Goal: Check status: Check status

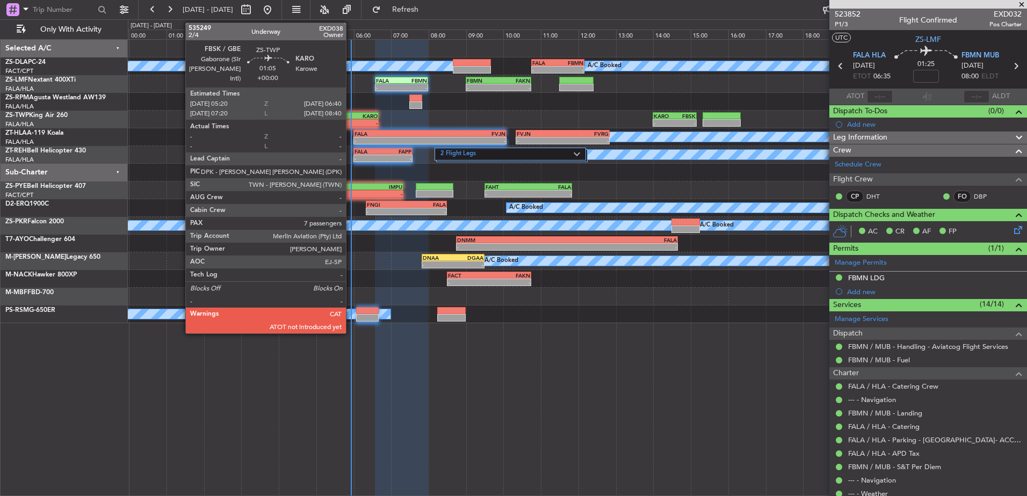
click at [351, 115] on div "FBSK" at bounding box center [341, 116] width 24 height 6
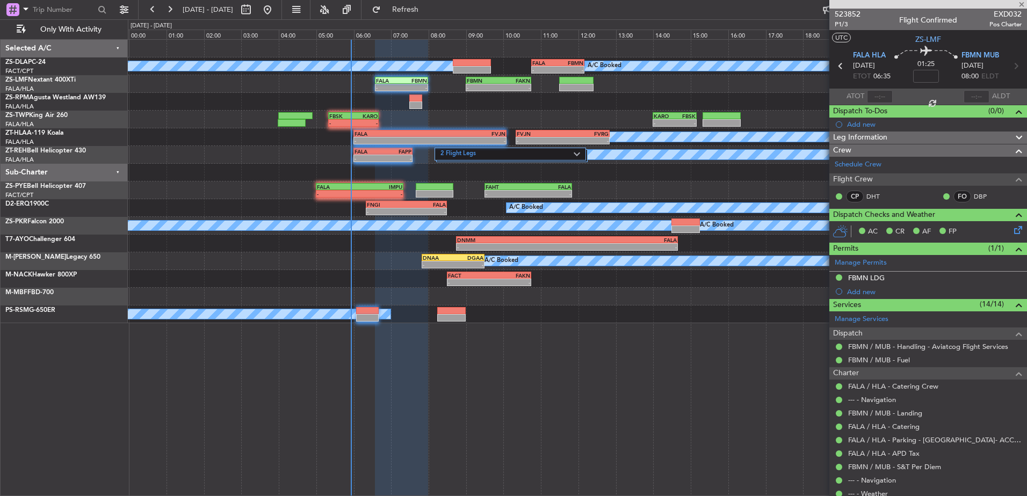
type input "7"
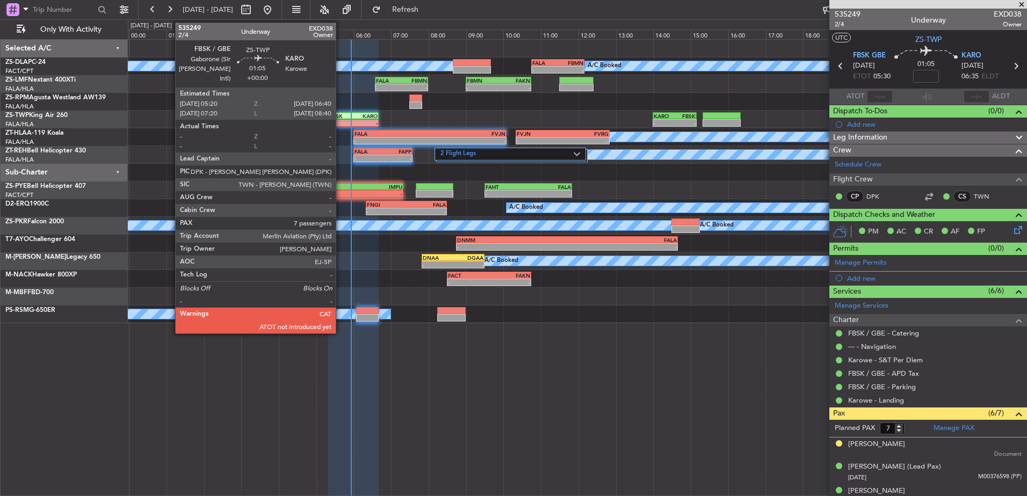
click at [340, 125] on div "-" at bounding box center [341, 123] width 24 height 6
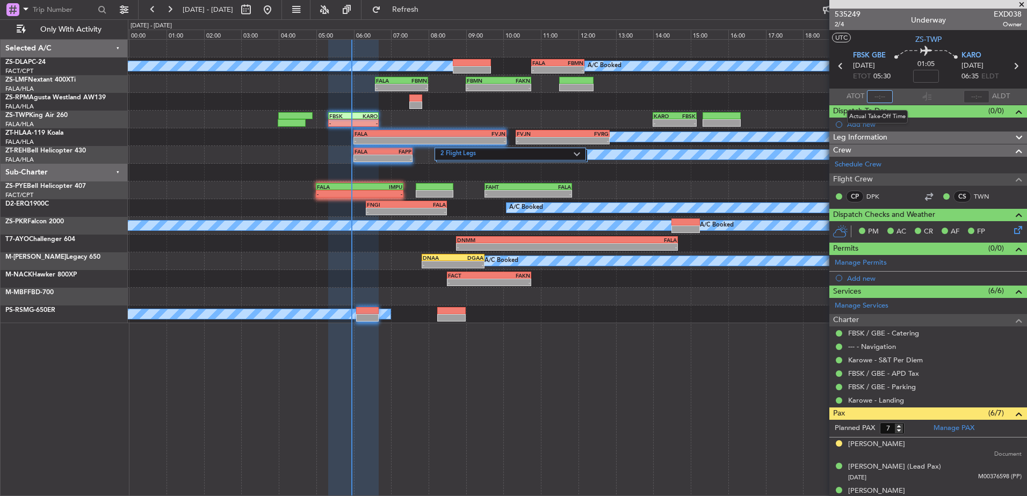
click at [884, 96] on input "text" at bounding box center [880, 96] width 26 height 13
type input "05:26"
click at [1018, 3] on span at bounding box center [1021, 5] width 11 height 10
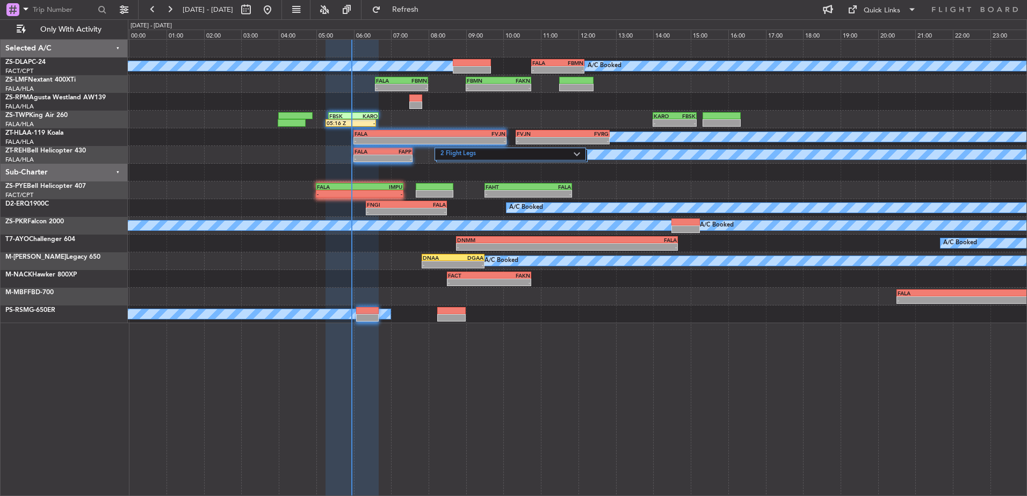
type input "0"
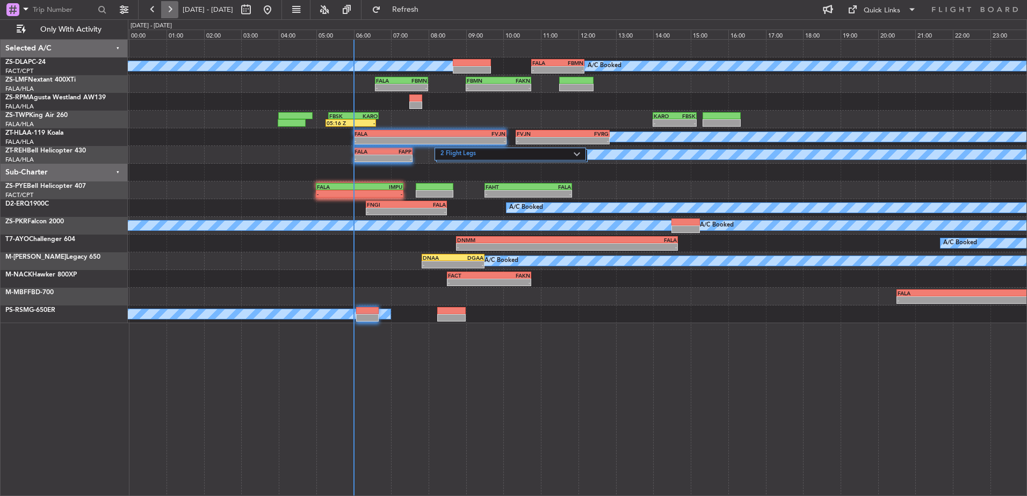
click at [172, 11] on button at bounding box center [169, 9] width 17 height 17
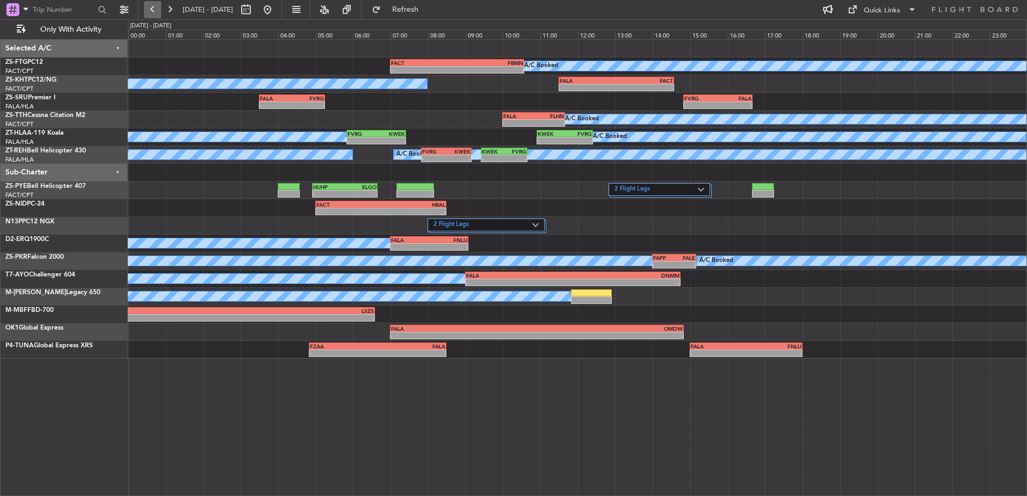
click at [147, 6] on button at bounding box center [152, 9] width 17 height 17
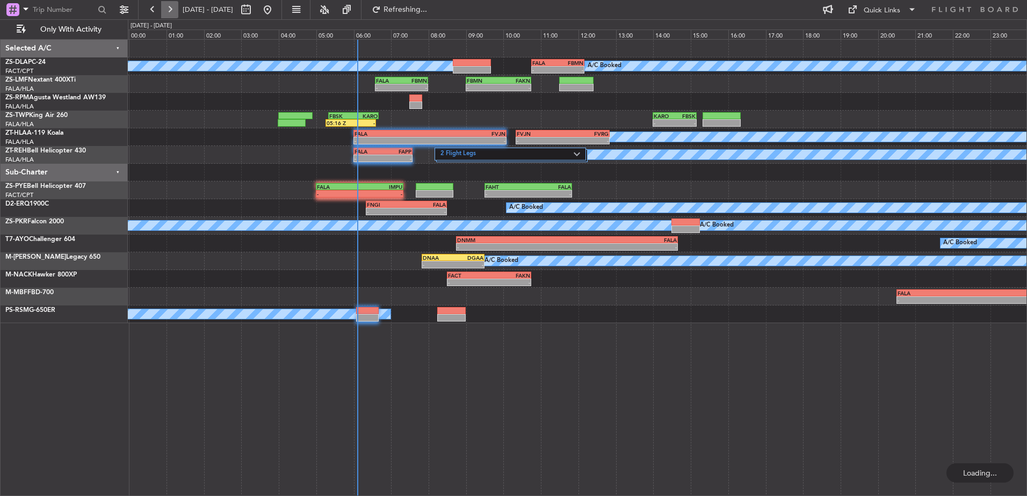
click at [163, 5] on button at bounding box center [169, 9] width 17 height 17
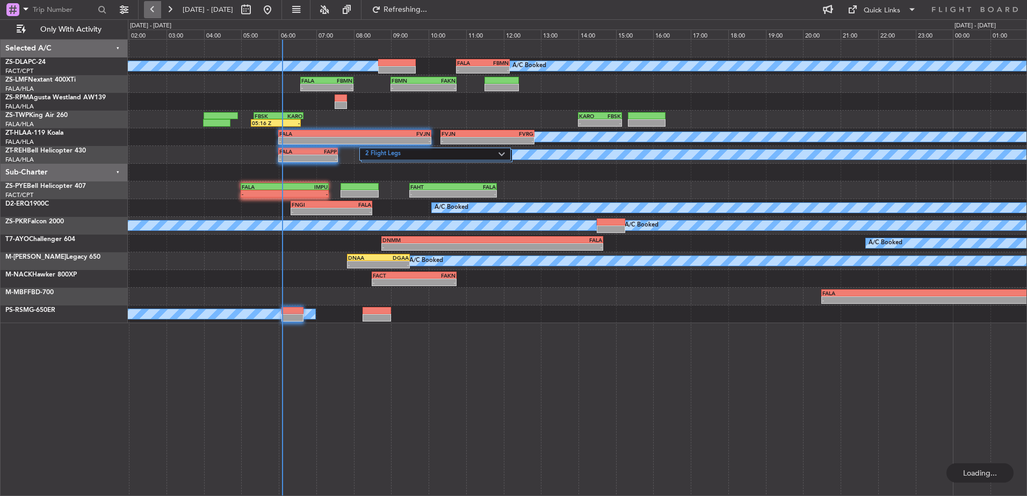
click at [159, 5] on button at bounding box center [152, 9] width 17 height 17
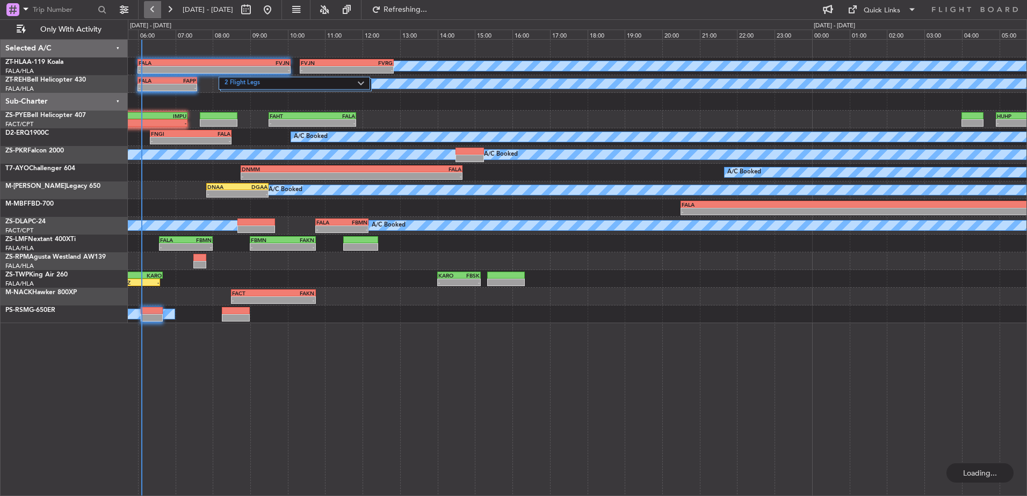
click at [159, 5] on button at bounding box center [152, 9] width 17 height 17
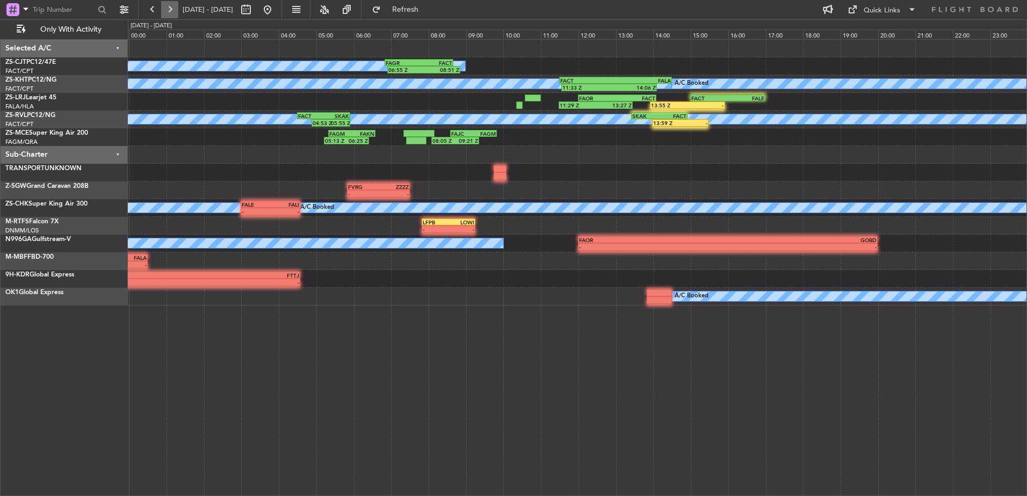
click at [174, 8] on button at bounding box center [169, 9] width 17 height 17
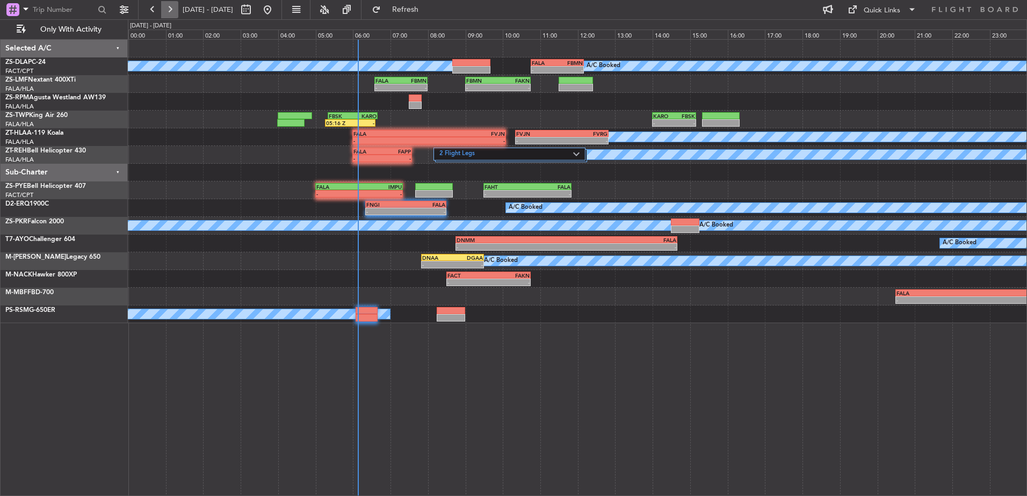
click at [171, 8] on button at bounding box center [169, 9] width 17 height 17
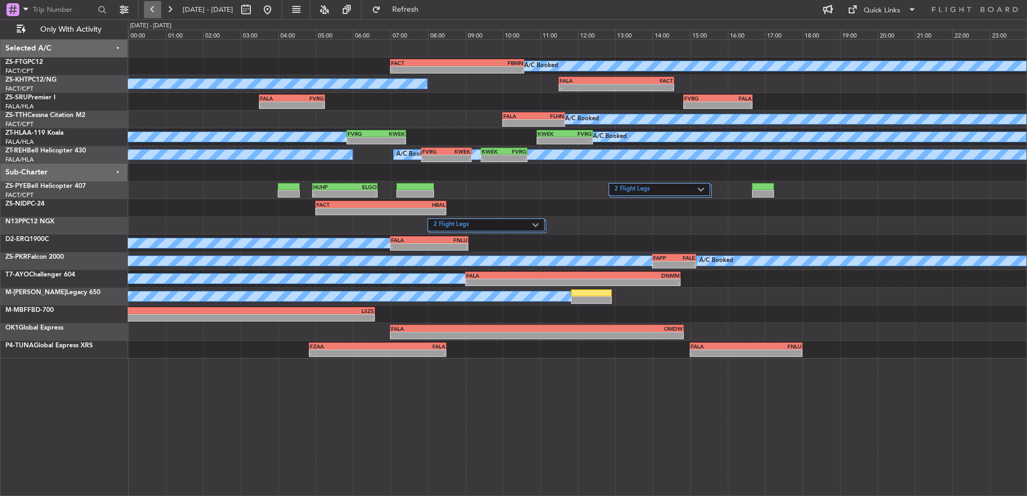
click at [156, 4] on button at bounding box center [152, 9] width 17 height 17
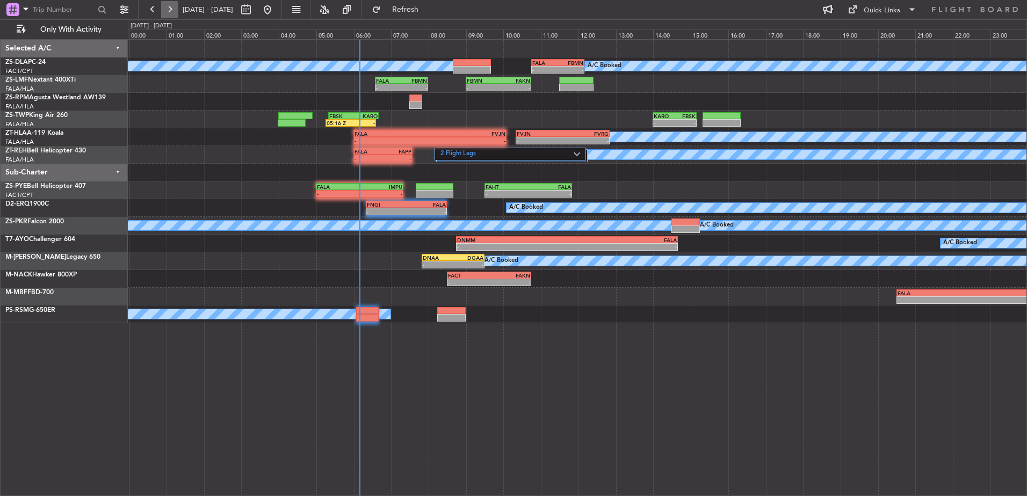
click at [170, 11] on button at bounding box center [169, 9] width 17 height 17
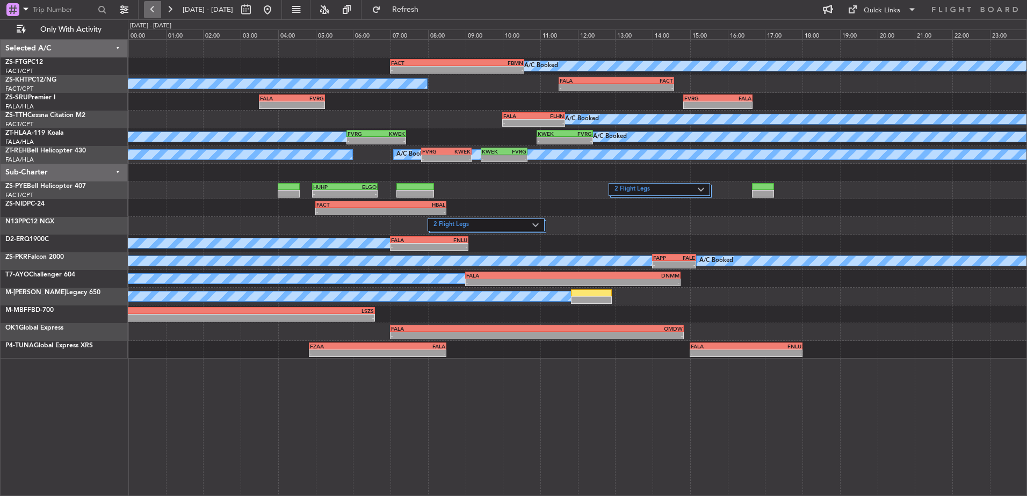
click at [150, 7] on button at bounding box center [152, 9] width 17 height 17
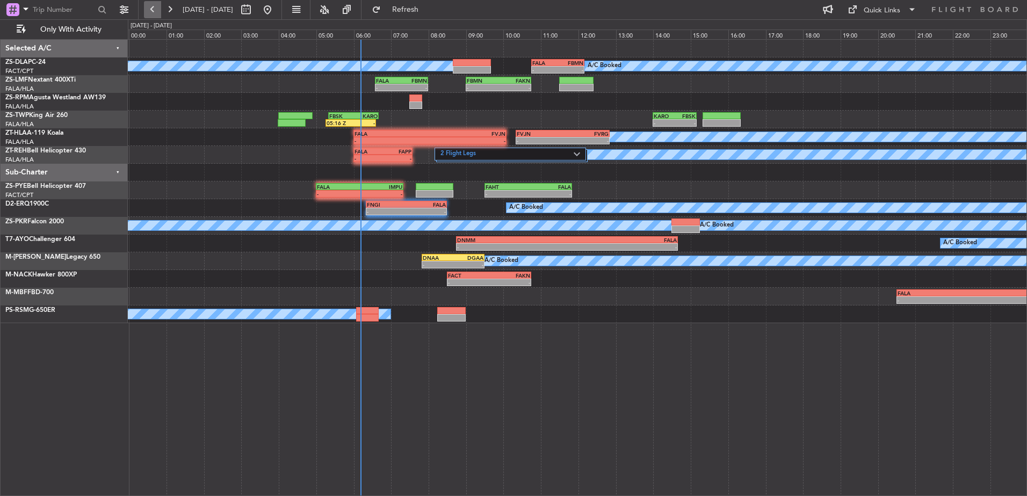
click at [147, 10] on button at bounding box center [152, 9] width 17 height 17
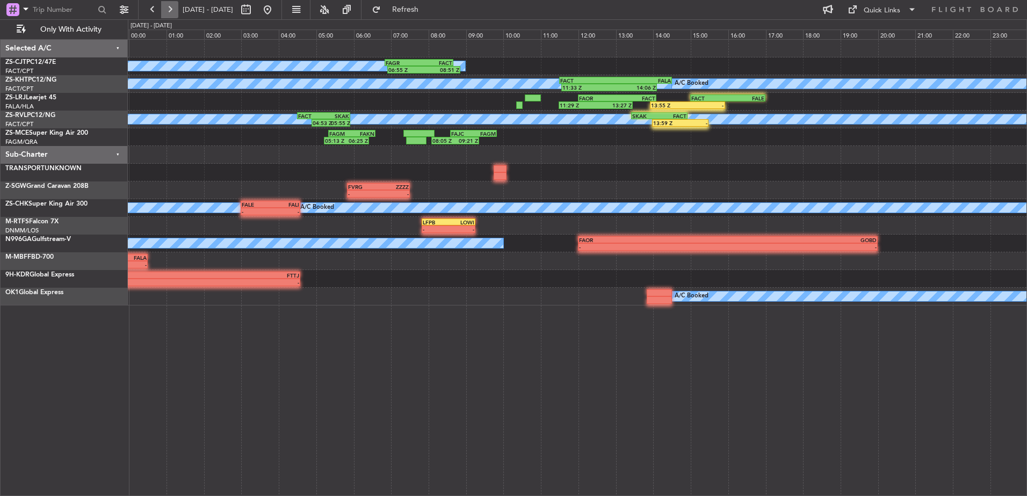
click at [166, 10] on button at bounding box center [169, 9] width 17 height 17
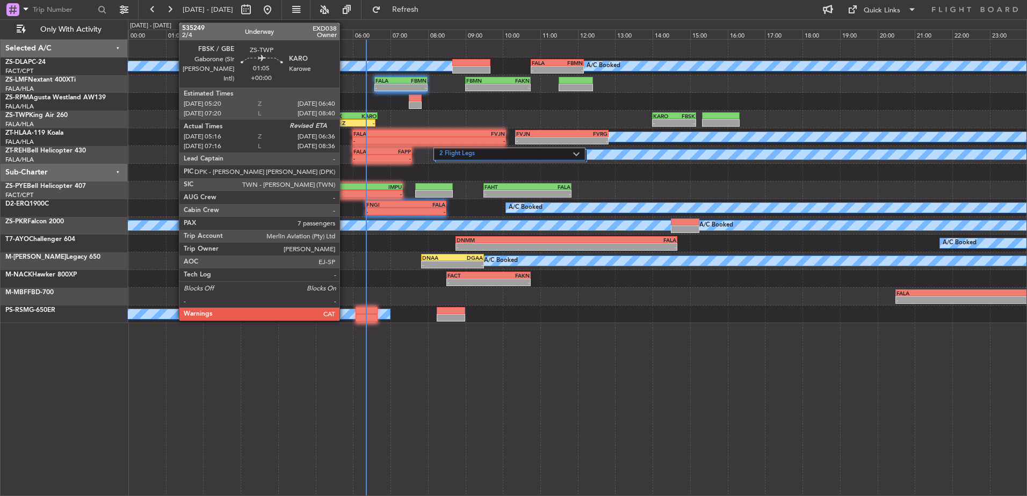
click at [344, 119] on div "FBSK 05:20 Z KARO 06:40 Z" at bounding box center [353, 116] width 50 height 8
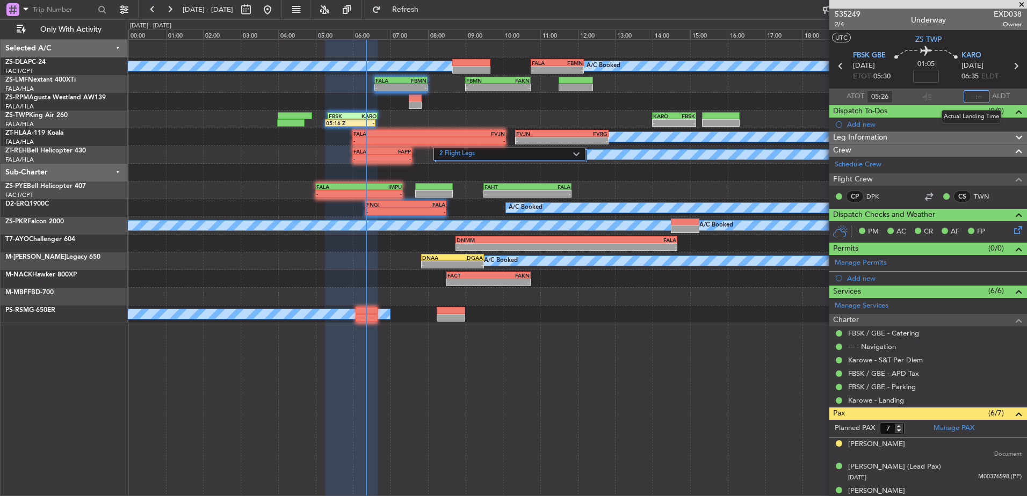
click at [971, 96] on input "text" at bounding box center [976, 96] width 26 height 13
type input "06:15"
click at [1016, 5] on span at bounding box center [1021, 5] width 11 height 10
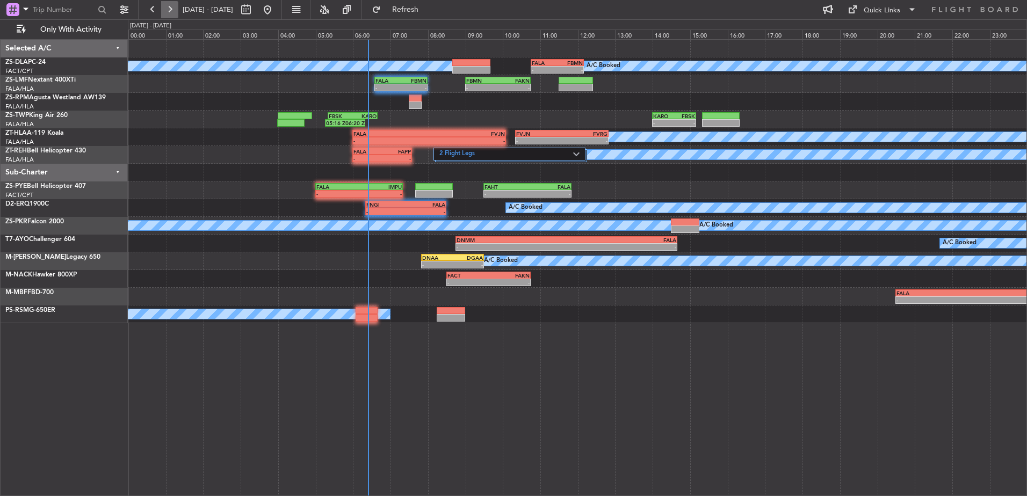
click at [165, 11] on button at bounding box center [169, 9] width 17 height 17
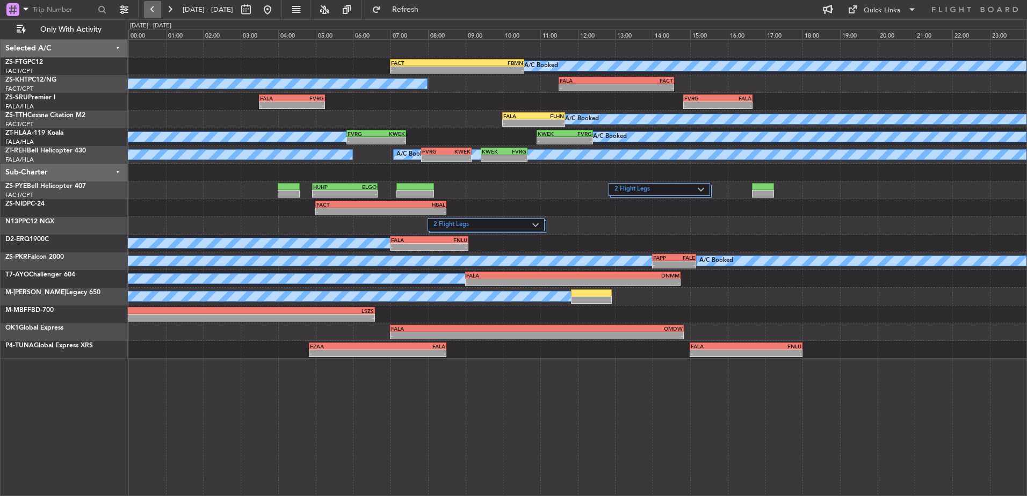
click at [152, 14] on button at bounding box center [152, 9] width 17 height 17
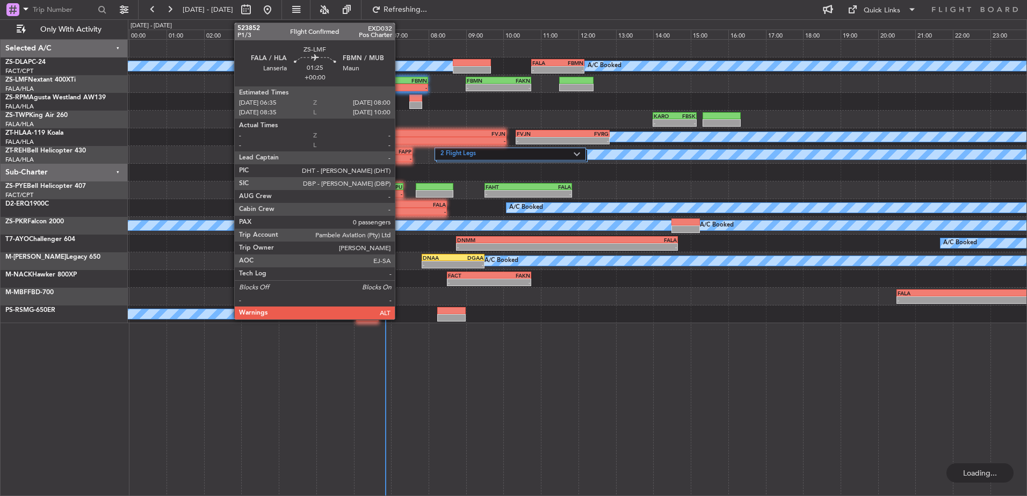
click at [399, 86] on div "-" at bounding box center [389, 87] width 26 height 6
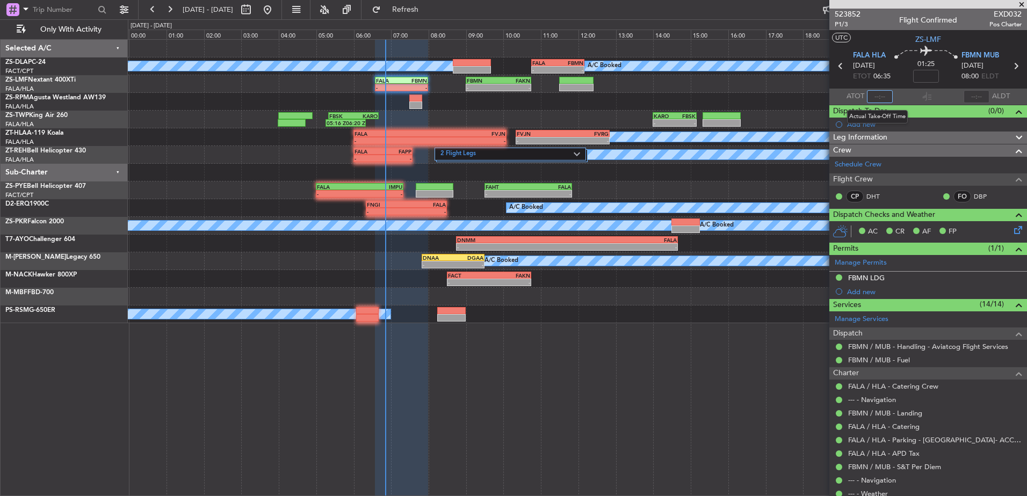
click at [875, 96] on input "text" at bounding box center [880, 96] width 26 height 13
type input "06:50"
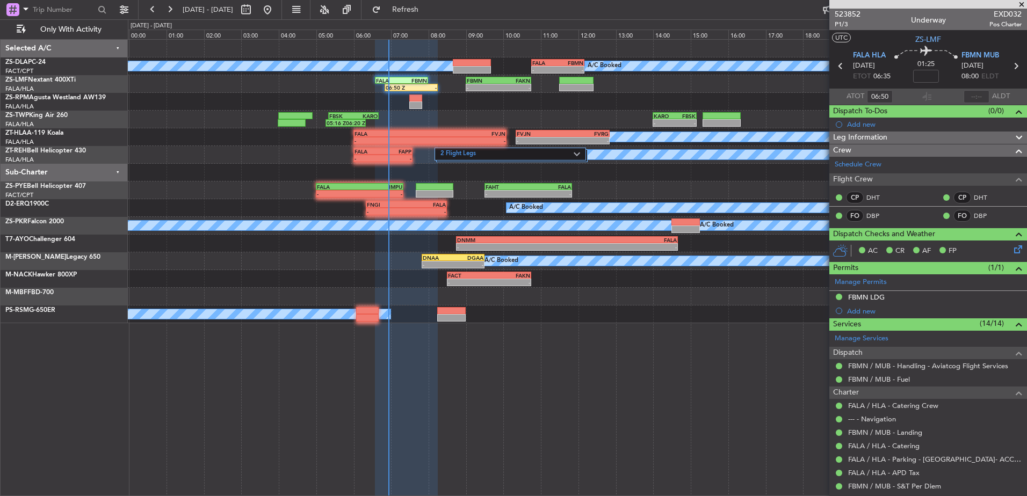
click at [1023, 2] on span at bounding box center [1021, 5] width 11 height 10
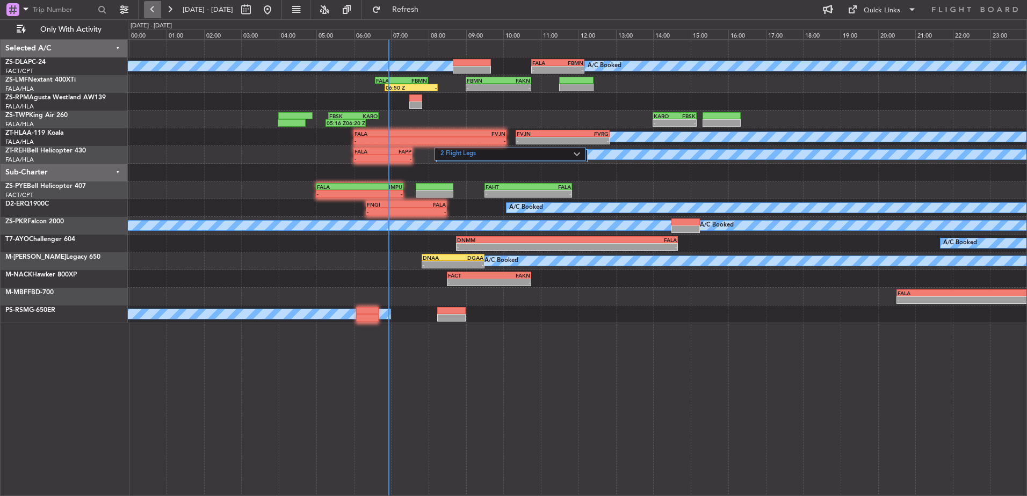
click at [155, 12] on button at bounding box center [152, 9] width 17 height 17
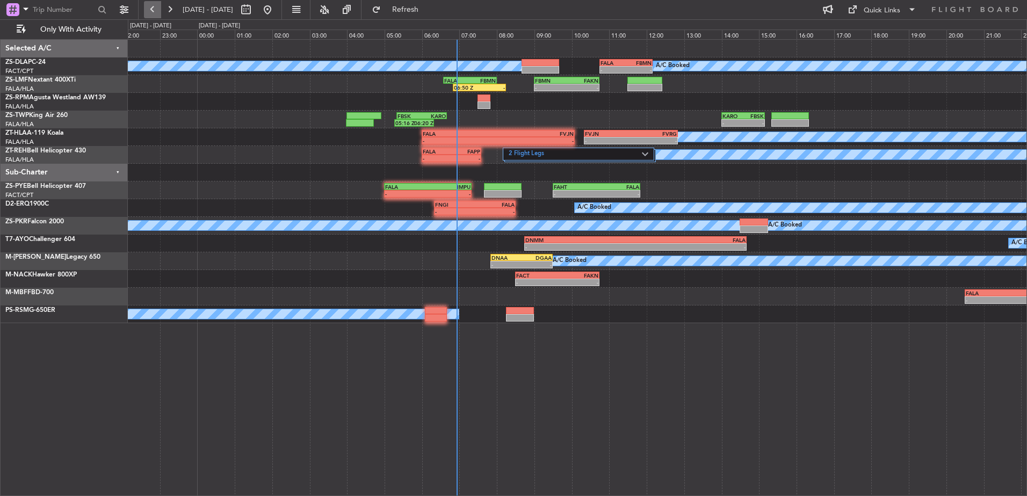
click at [155, 12] on button at bounding box center [152, 9] width 17 height 17
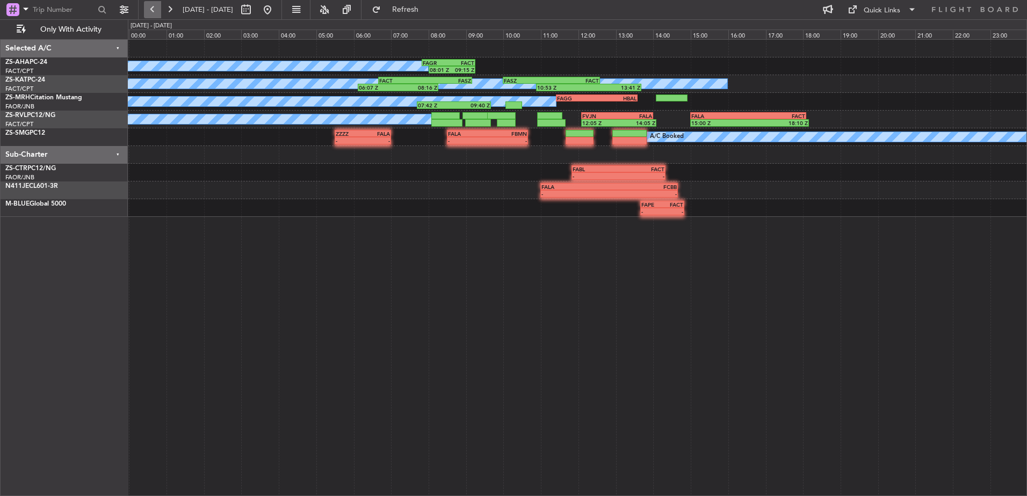
click at [155, 12] on button at bounding box center [152, 9] width 17 height 17
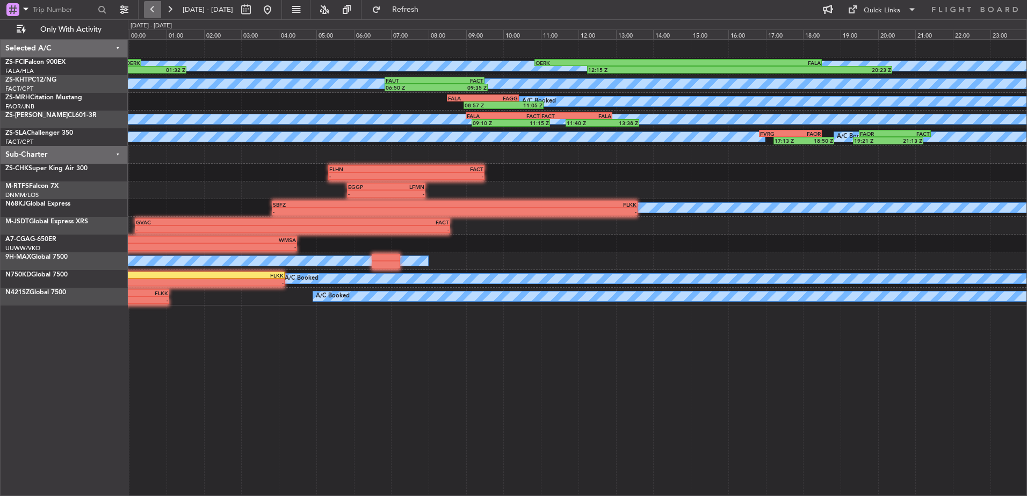
click at [154, 5] on button at bounding box center [152, 9] width 17 height 17
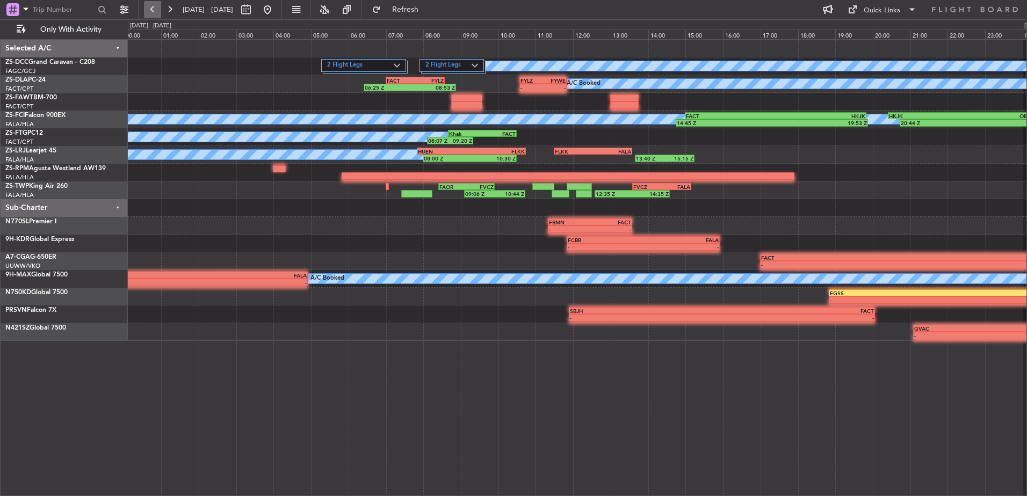
click at [154, 5] on button at bounding box center [152, 9] width 17 height 17
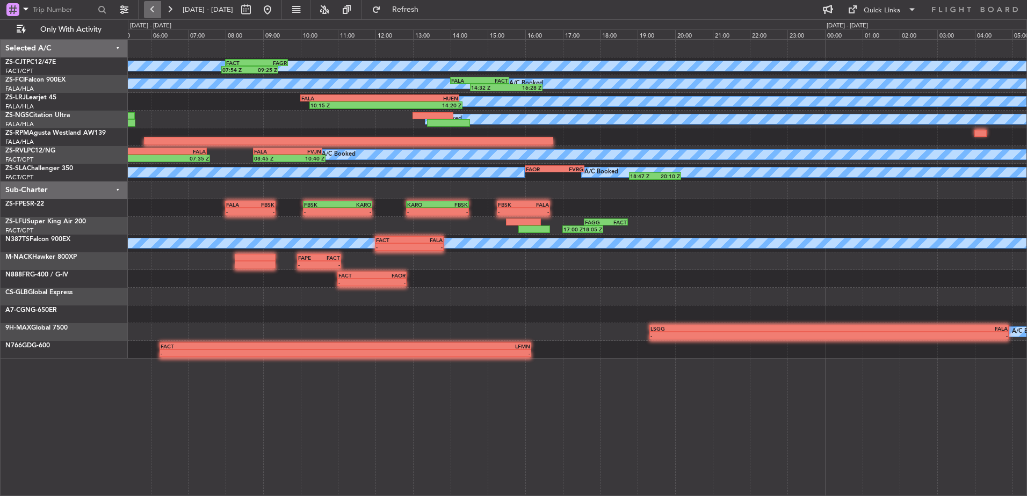
click at [154, 5] on button at bounding box center [152, 9] width 17 height 17
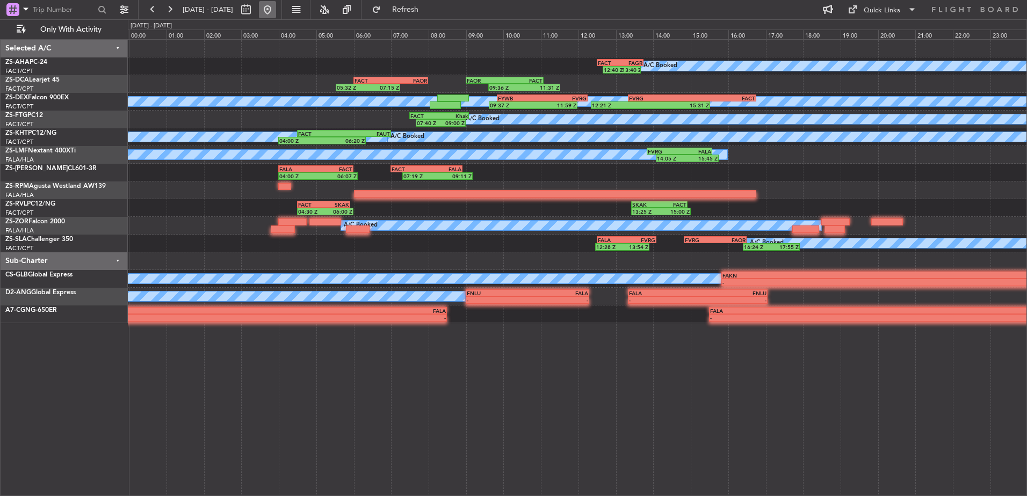
click at [276, 10] on button at bounding box center [267, 9] width 17 height 17
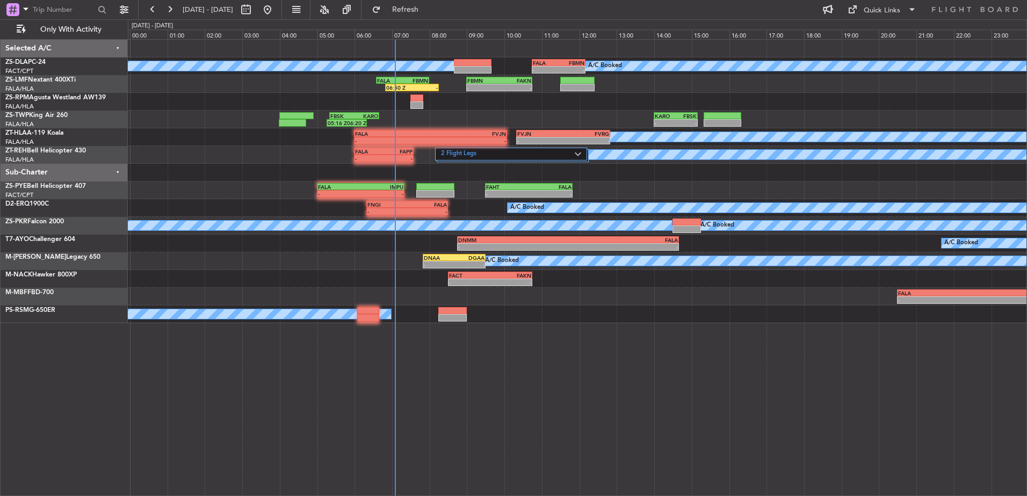
click at [270, 120] on div "05:16 Z 06:20 Z FBSK 05:20 Z KARO 06:40 Z - - KARO 14:00 Z FBSK 15:10 Z" at bounding box center [577, 120] width 898 height 18
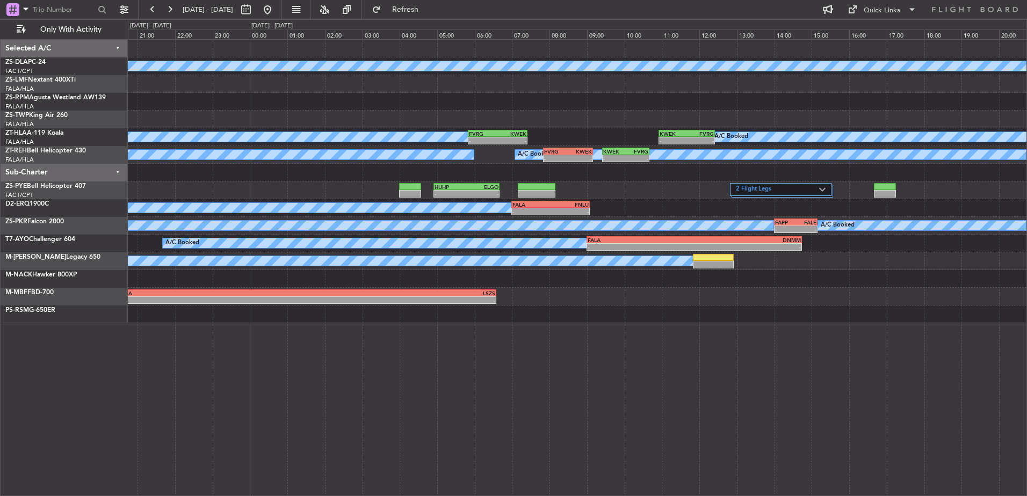
click at [0, 348] on html "[DATE] - [DATE] Refresh Quick Links Only With Activity A/C Booked KARO 14:00 Z …" at bounding box center [513, 248] width 1027 height 496
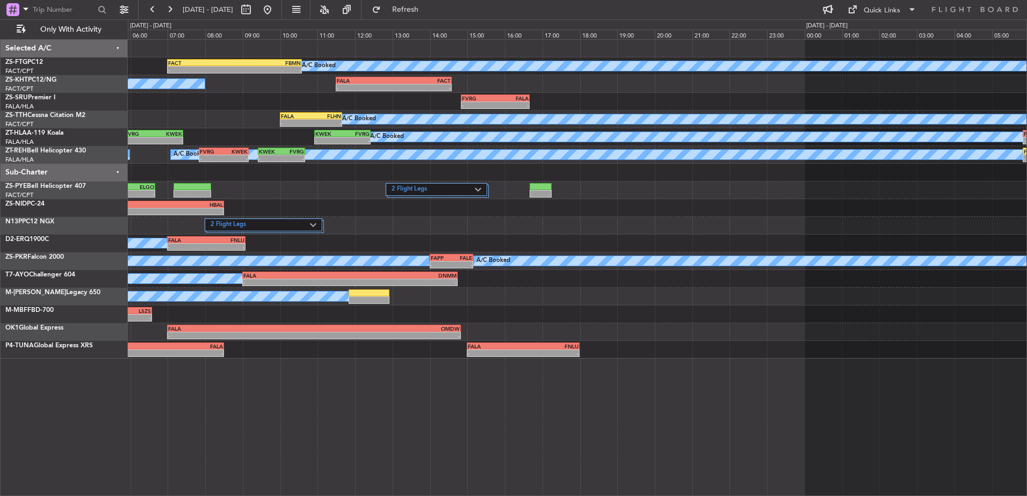
click at [252, 395] on div "A/C Booked - - FACT 07:00 Z FBMN 10:35 Z A/C Booked A/C Booked - - FALA 11:30 Z…" at bounding box center [577, 267] width 899 height 457
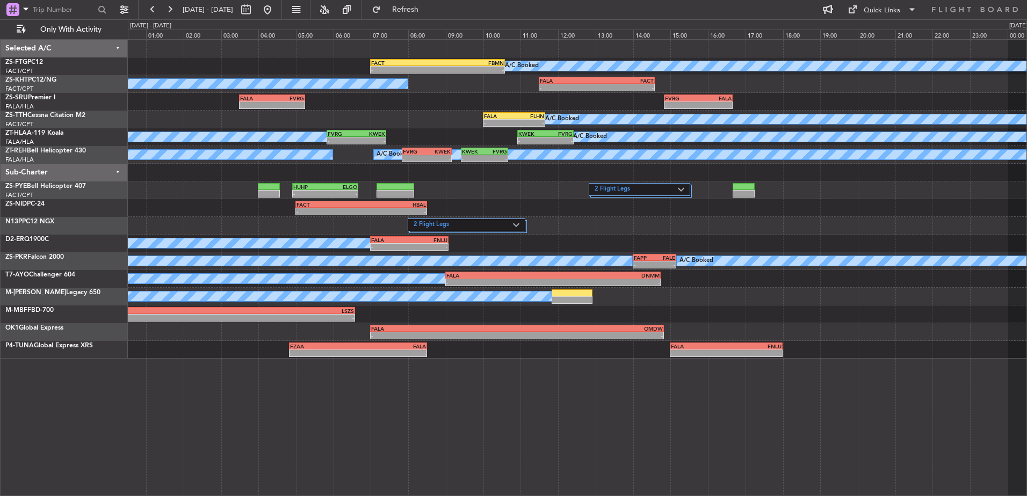
click at [516, 399] on div "A/C Booked - - FACT 07:00 Z FBMN 10:35 Z - - FALA 11:30 Z FACT 14:35 Z A/C Book…" at bounding box center [577, 267] width 899 height 457
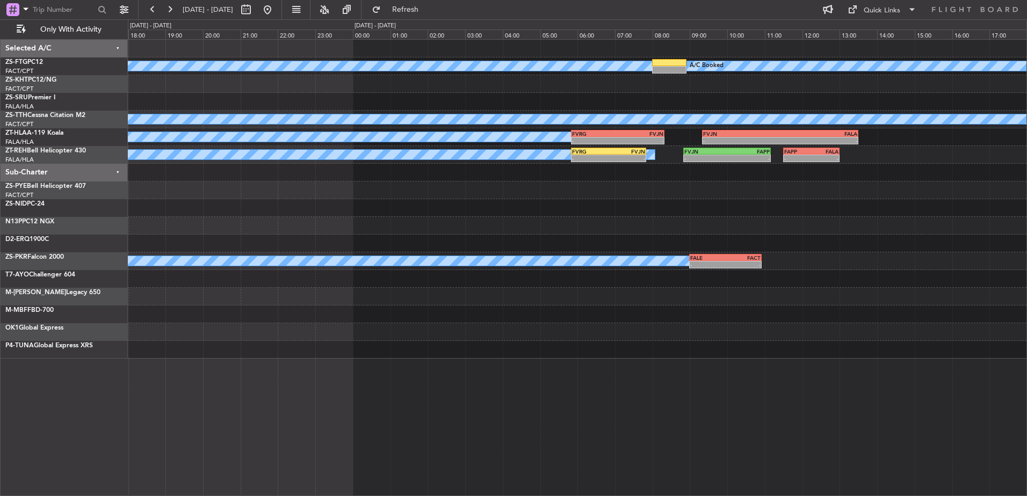
click at [260, 285] on div "A/C Booked A/C Booked FALA 11:30 Z FACT 14:35 Z - - - - FVRG 14:50 Z FALA 16:40…" at bounding box center [577, 199] width 898 height 319
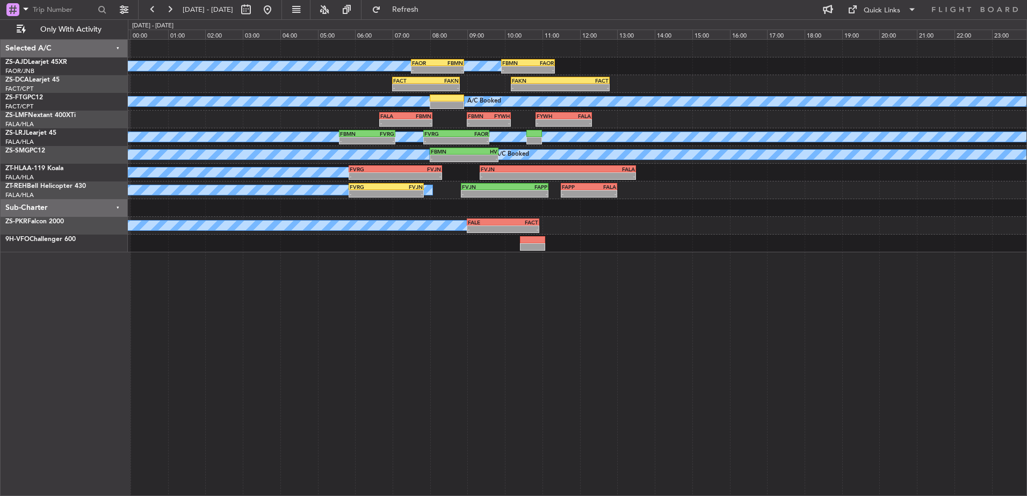
click at [222, 319] on div "A/C Booked A/C Booked A/C Booked - - FAOR 07:30 Z FBMN 08:55 Z - - FBMN 09:55 Z…" at bounding box center [577, 267] width 899 height 457
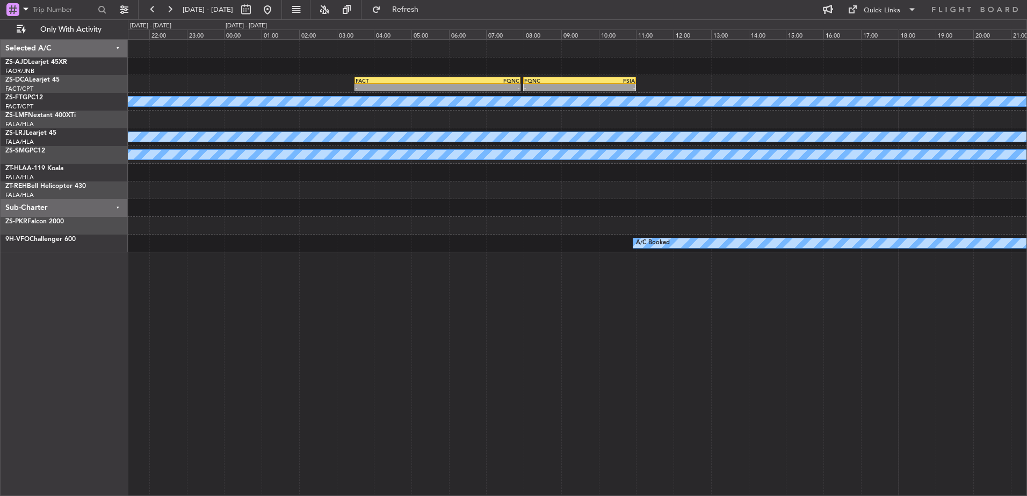
click at [100, 331] on div "FACT 03:30 Z FQNC 07:55 Z - - - - FQNC 08:00 Z FSIA 11:00 Z A/C Booked A/C Book…" at bounding box center [513, 257] width 1027 height 477
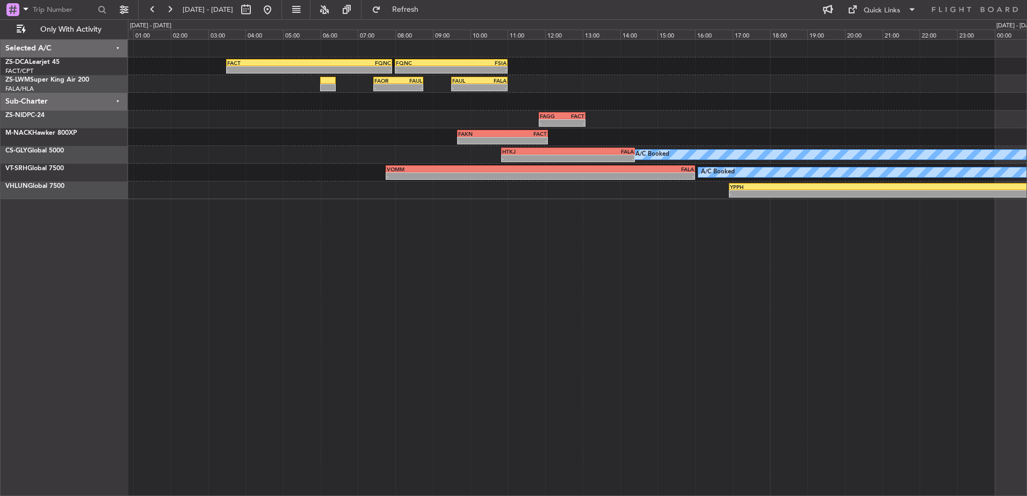
click at [385, 300] on div "FACT 03:30 Z FQNC 07:55 Z - - - - FQNC 08:00 Z FSIA 11:00 Z - - FSIA 05:50 Z FQ…" at bounding box center [577, 267] width 899 height 457
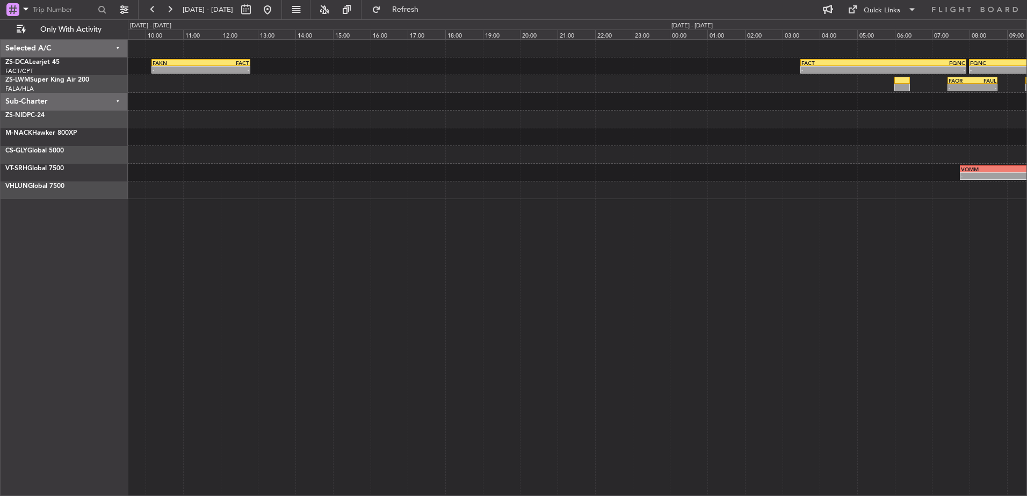
click at [948, 267] on div "FACT 03:30 Z FQNC 07:55 Z - - - - FQNC 08:00 Z FSIA 11:00 Z FAKN 10:10 Z FACT 1…" at bounding box center [577, 267] width 899 height 457
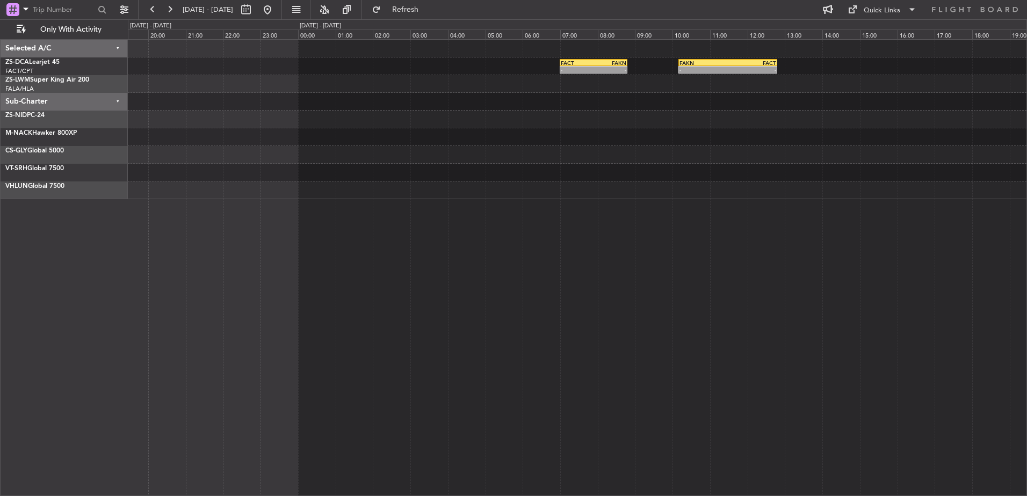
click at [983, 287] on div "FAKN 10:10 Z FACT 12:48 Z - - FACT 07:00 Z FAKN 08:48 Z - -" at bounding box center [577, 267] width 899 height 457
click at [276, 10] on button at bounding box center [267, 9] width 17 height 17
